Goal: Find specific page/section: Find specific page/section

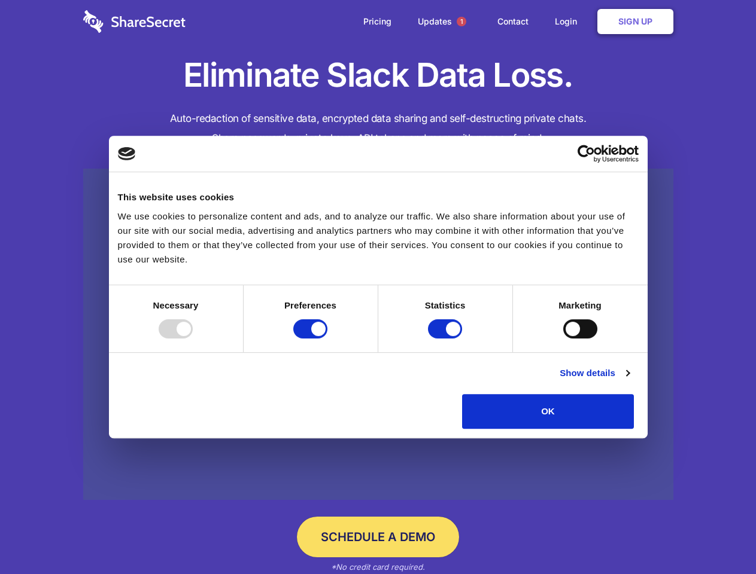
click at [193, 339] on div at bounding box center [176, 328] width 34 height 19
click at [327, 339] on input "Preferences" at bounding box center [310, 328] width 34 height 19
checkbox input "false"
click at [446, 339] on input "Statistics" at bounding box center [445, 328] width 34 height 19
checkbox input "false"
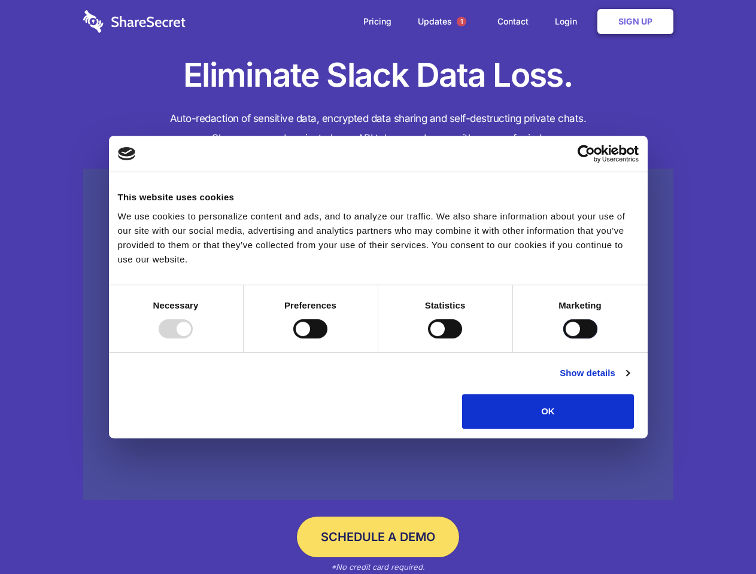
click at [563, 339] on input "Marketing" at bounding box center [580, 328] width 34 height 19
checkbox input "true"
click at [629, 380] on link "Show details" at bounding box center [593, 373] width 69 height 14
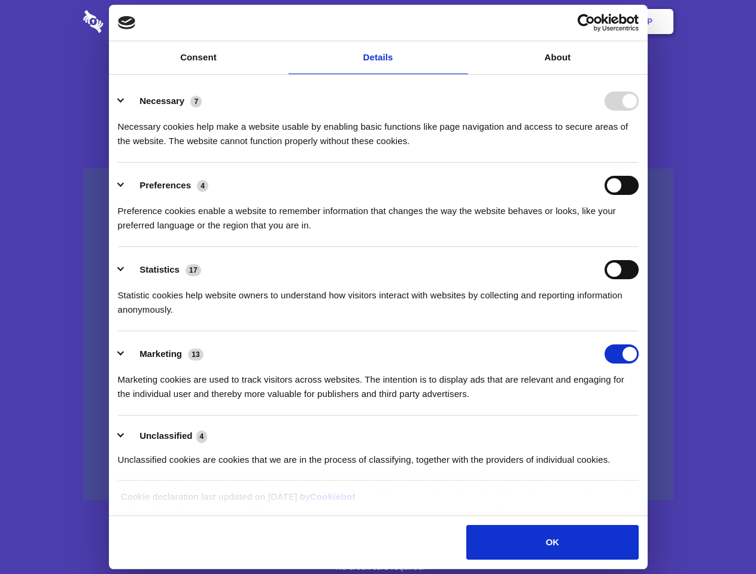
click at [638, 163] on li "Necessary 7 Necessary cookies help make a website usable by enabling basic func…" at bounding box center [378, 120] width 520 height 84
click at [461, 22] on span "1" at bounding box center [461, 22] width 10 height 10
